Goal: Task Accomplishment & Management: Manage account settings

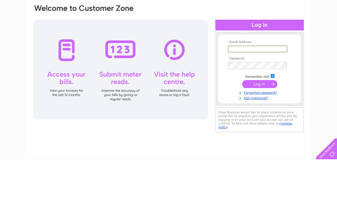
scroll to position [44, 0]
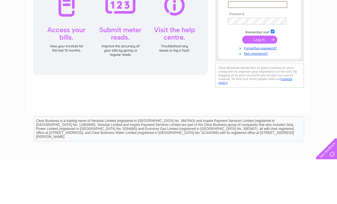
type input "sturgessa@aol.com"
click at [259, 84] on input "submit" at bounding box center [259, 84] width 35 height 8
click at [264, 85] on input "submit" at bounding box center [259, 84] width 35 height 8
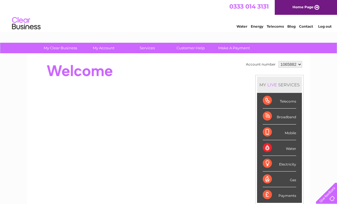
click at [300, 64] on select "1065882 1065883" at bounding box center [290, 64] width 24 height 7
select select "1065883"
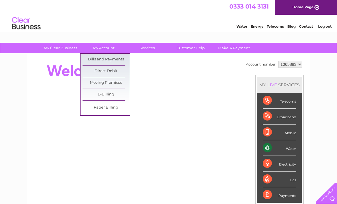
click at [118, 60] on link "Bills and Payments" at bounding box center [105, 59] width 47 height 11
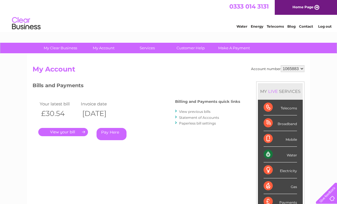
click at [78, 135] on link "." at bounding box center [63, 132] width 50 height 8
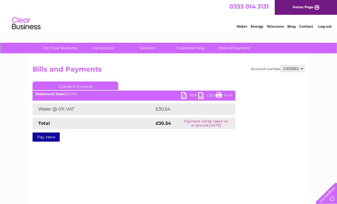
click at [189, 96] on link "PDF" at bounding box center [189, 96] width 17 height 8
